Goal: Information Seeking & Learning: Learn about a topic

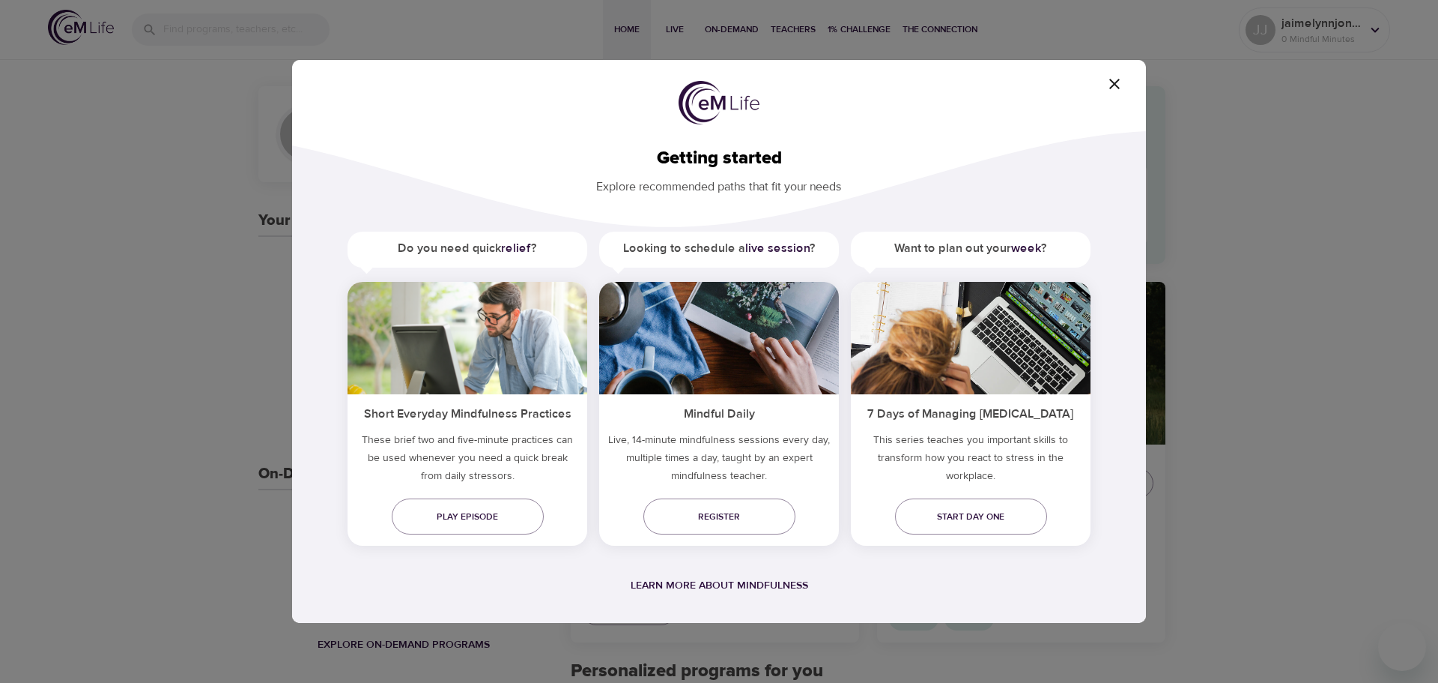
drag, startPoint x: 1111, startPoint y: 79, endPoint x: 1103, endPoint y: 94, distance: 16.4
click at [1111, 79] on icon "button" at bounding box center [1115, 84] width 10 height 10
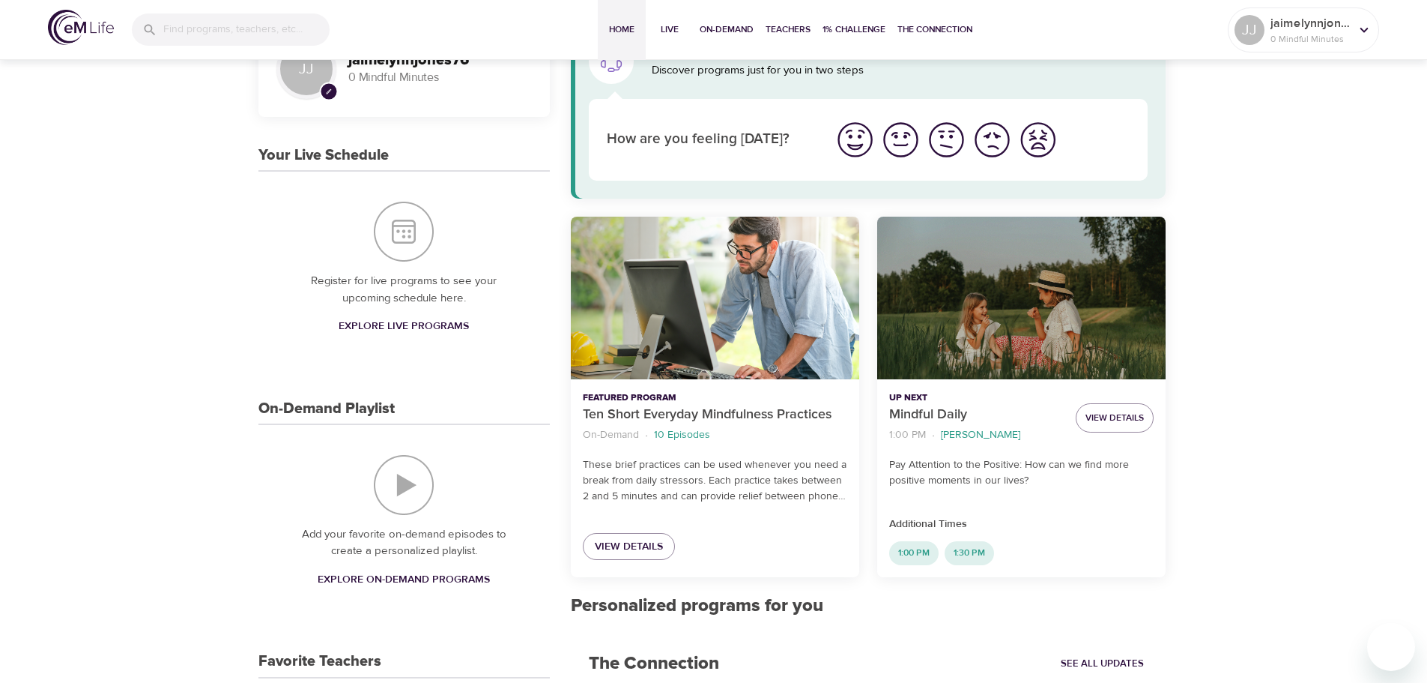
scroll to position [150, 0]
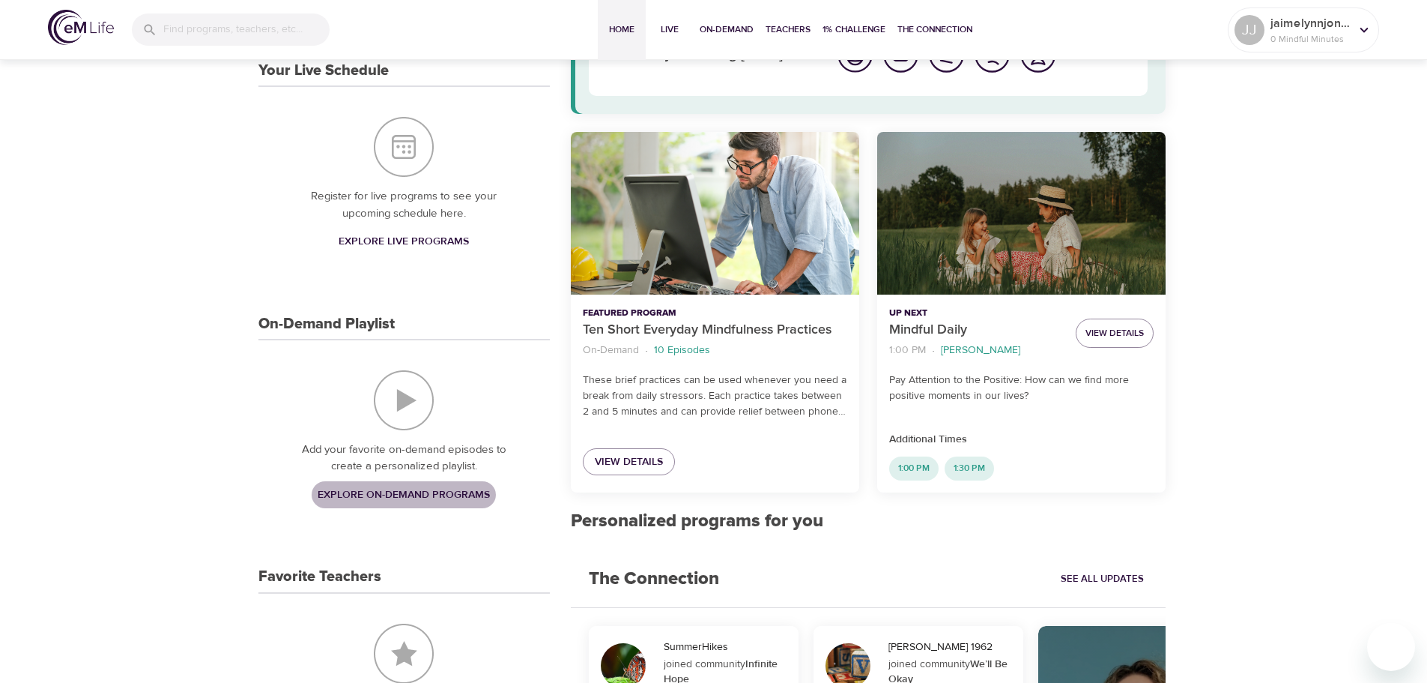
click at [425, 495] on span "Explore On-Demand Programs" at bounding box center [404, 494] width 172 height 19
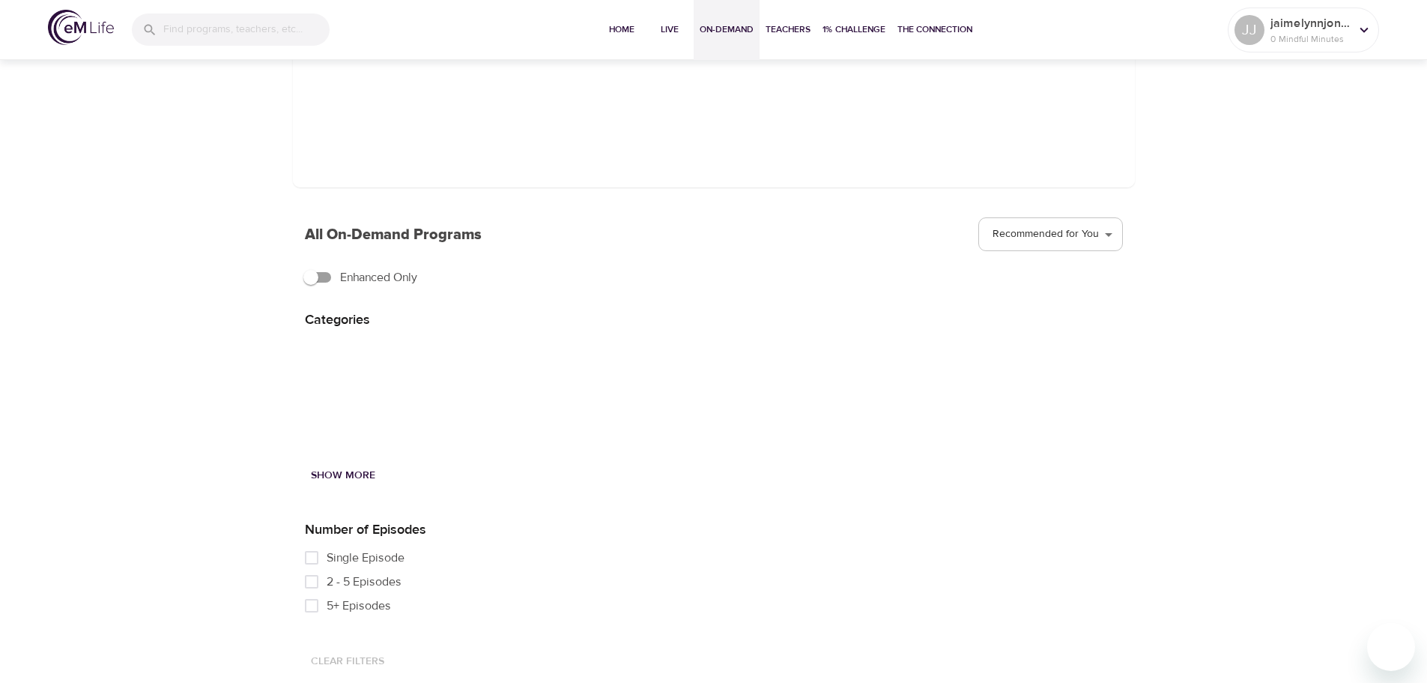
scroll to position [205, 0]
click at [317, 552] on input "Single Episode" at bounding box center [312, 554] width 30 height 24
checkbox input "true"
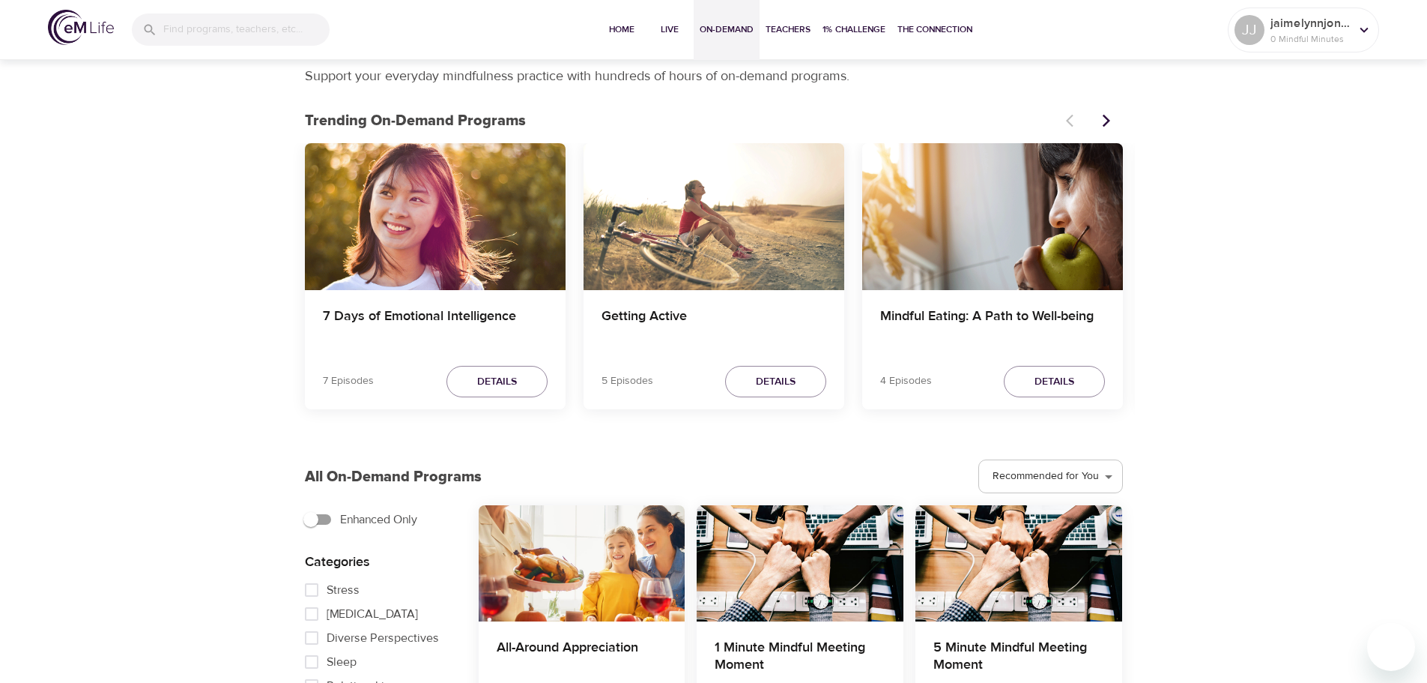
scroll to position [0, 0]
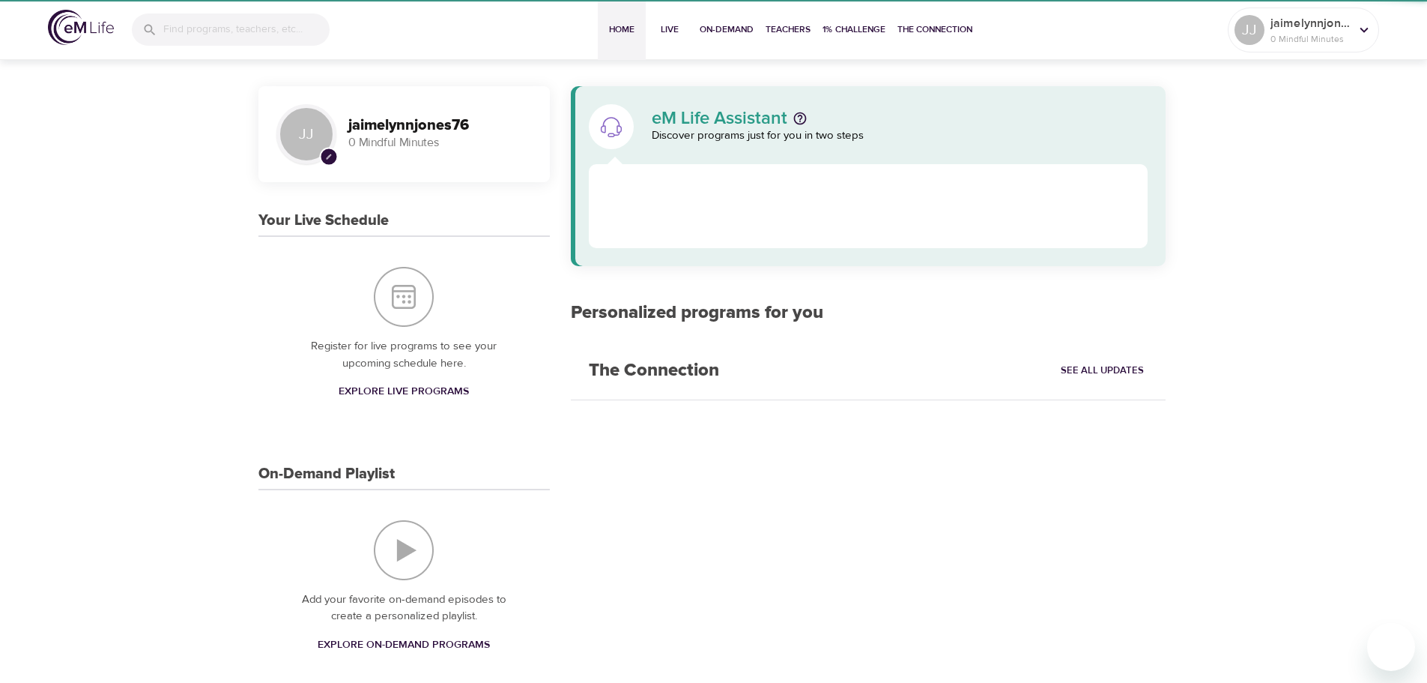
scroll to position [150, 0]
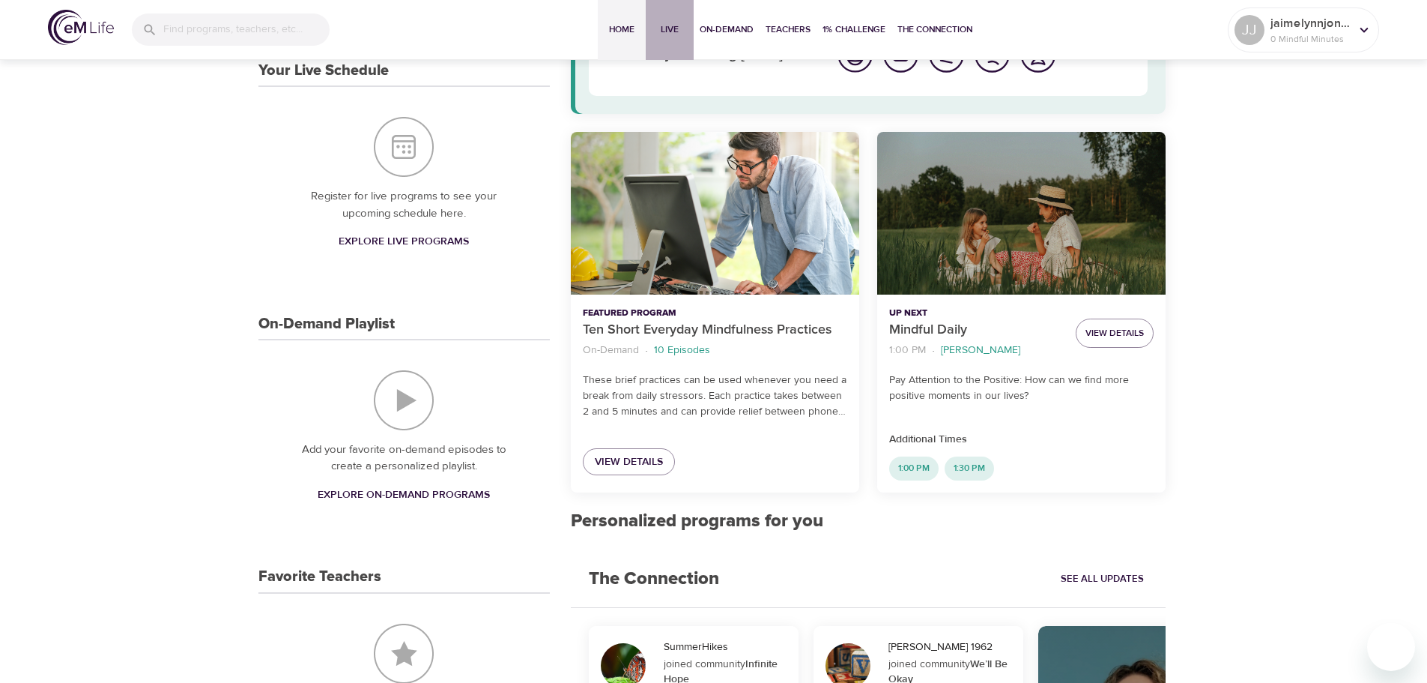
click at [663, 33] on span "Live" at bounding box center [670, 30] width 36 height 16
